Goal: Information Seeking & Learning: Check status

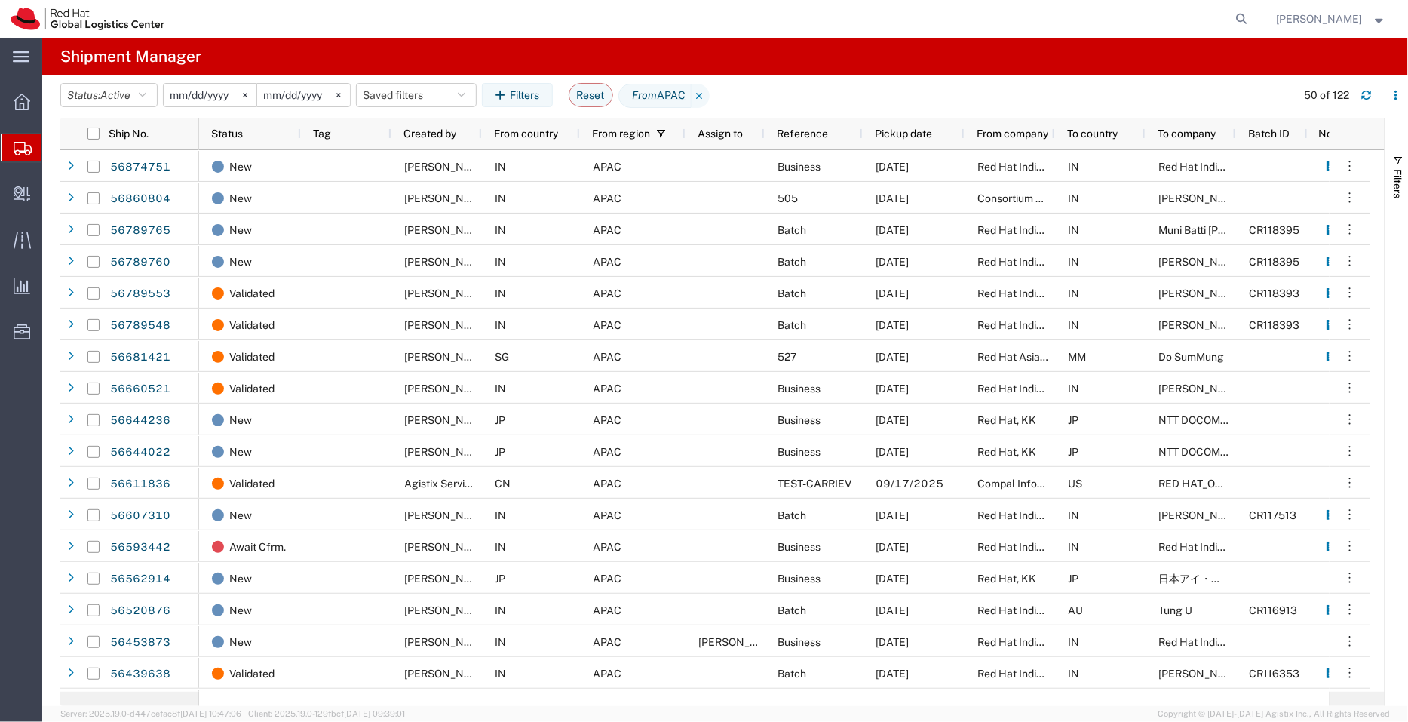
click at [1238, 6] on form at bounding box center [1242, 19] width 24 height 38
click at [1242, 22] on icon at bounding box center [1241, 18] width 21 height 21
paste input "EM387344380IN"
click at [1242, 22] on icon at bounding box center [1241, 18] width 21 height 21
click at [1242, 22] on icon at bounding box center [1241, 19] width 23 height 23
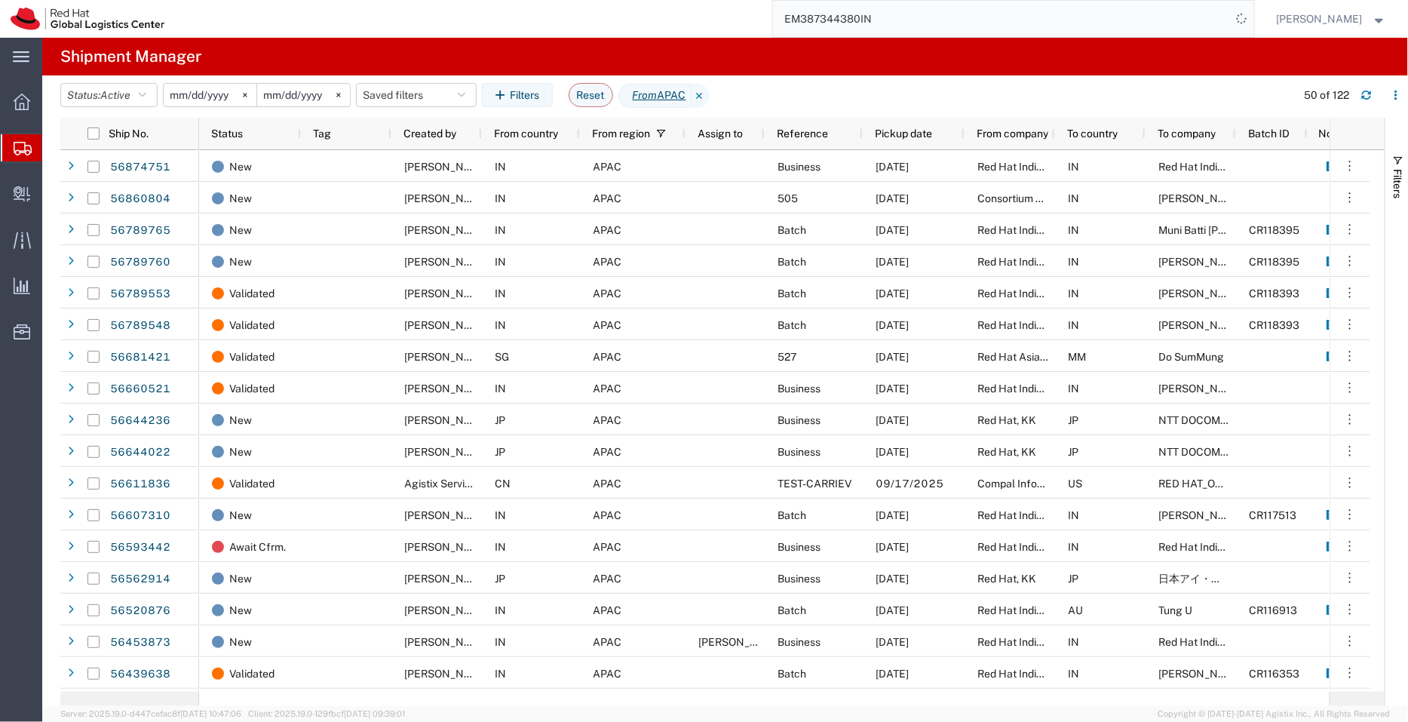
click at [1242, 22] on icon at bounding box center [1241, 19] width 22 height 22
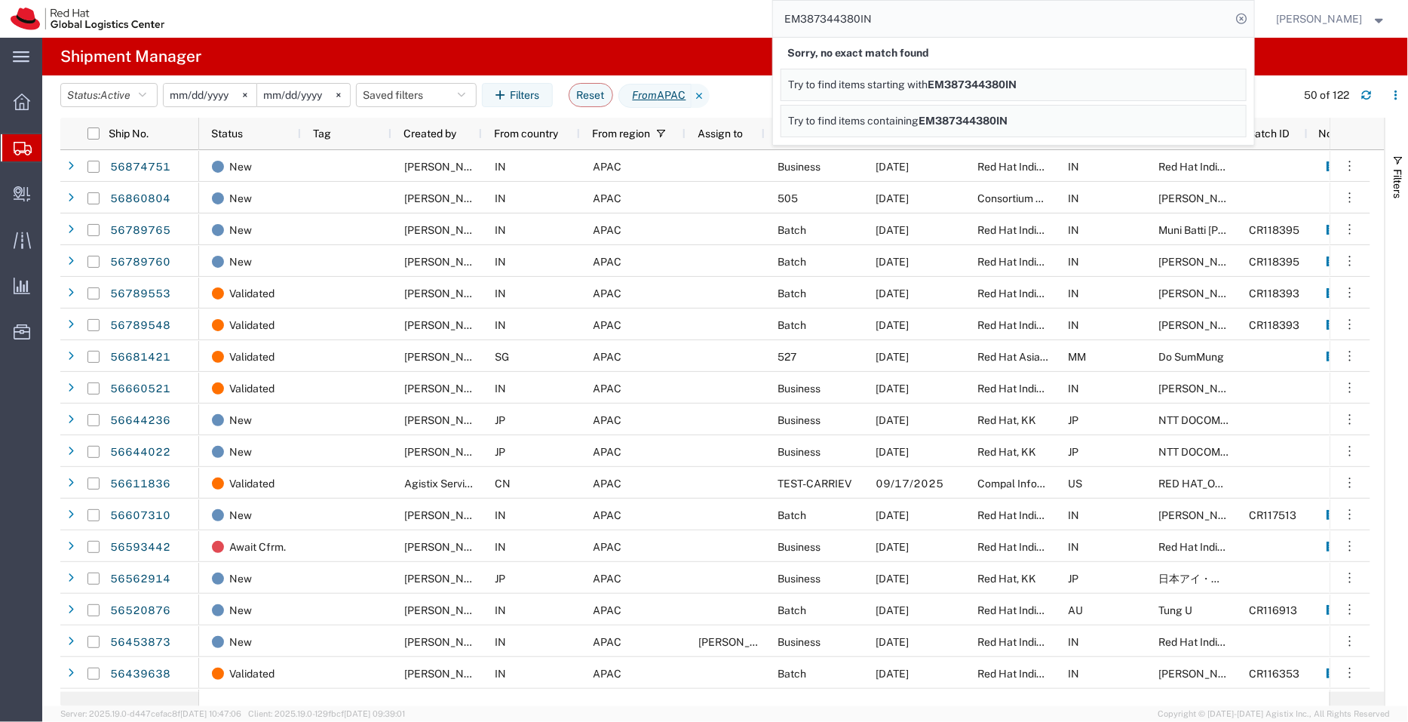
drag, startPoint x: 910, startPoint y: 18, endPoint x: 738, endPoint y: 29, distance: 172.3
click at [738, 29] on div "EM387344380IN Sorry, no exact match found Try to find items starting with EM387…" at bounding box center [714, 19] width 1079 height 38
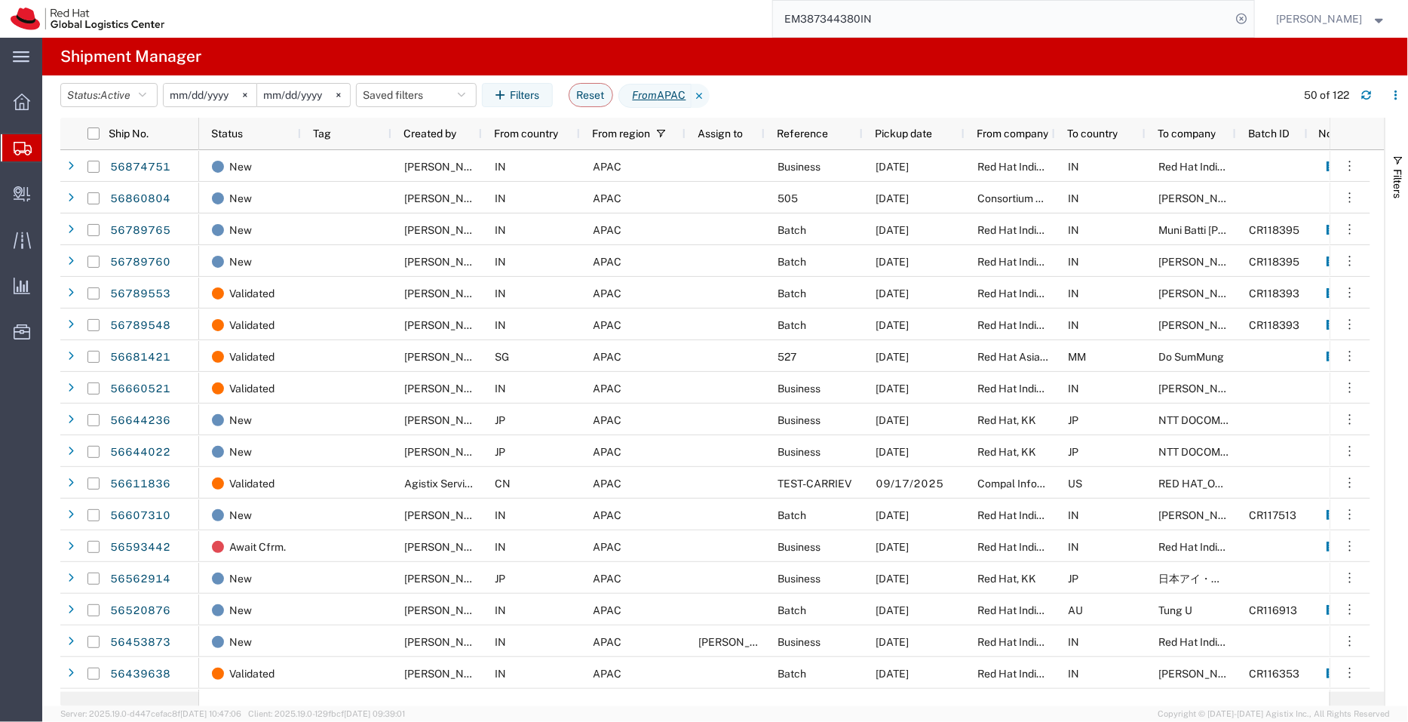
paste input "80IN"
type input "EM38734480IN"
